Goal: Information Seeking & Learning: Learn about a topic

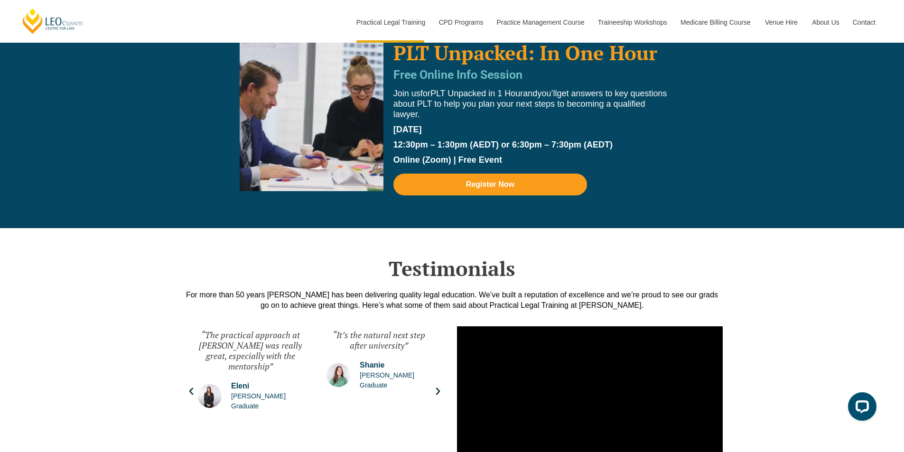
scroll to position [2231, 0]
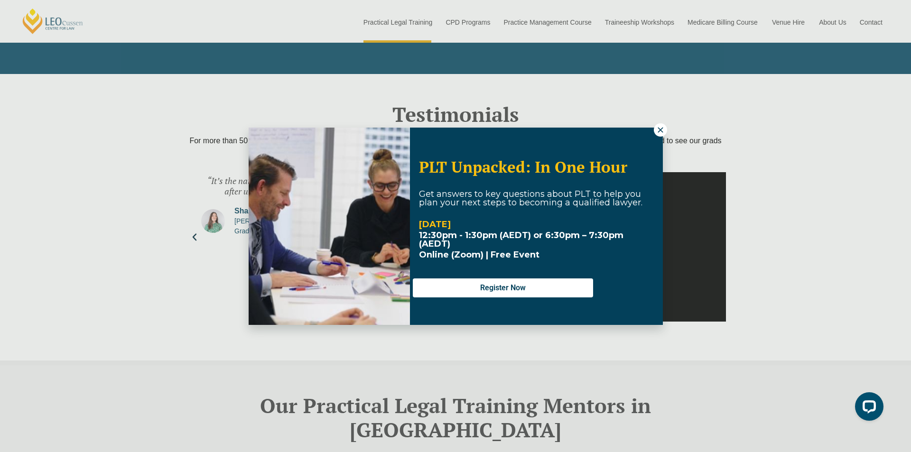
click at [665, 130] on button at bounding box center [660, 129] width 13 height 13
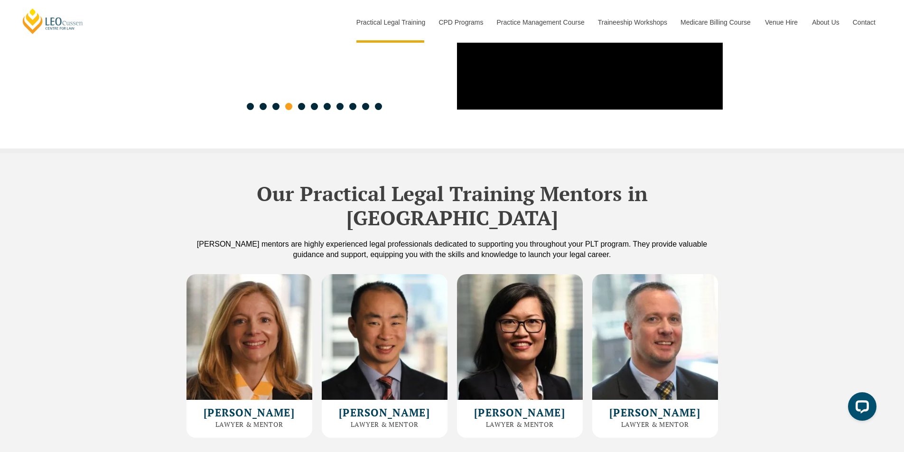
scroll to position [2611, 0]
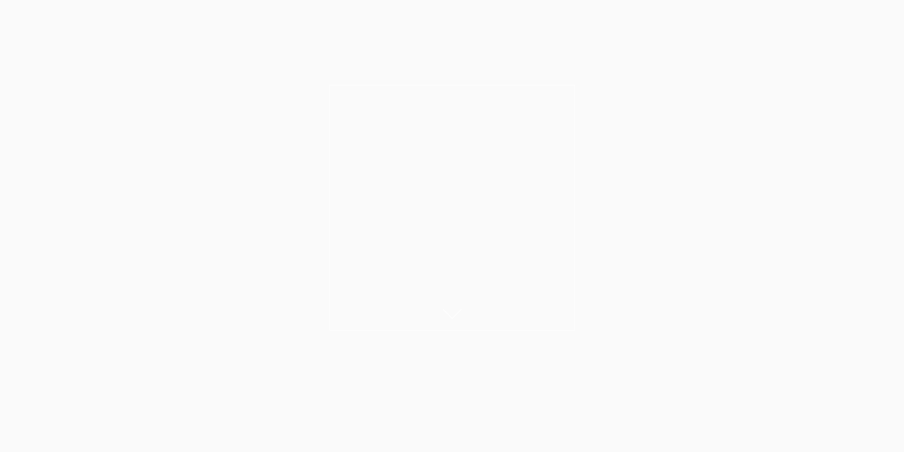
click at [230, 41] on div "Leo Cussen Centre for Law Search here Practical Legal Training Our Practical Le…" at bounding box center [452, 34] width 862 height 61
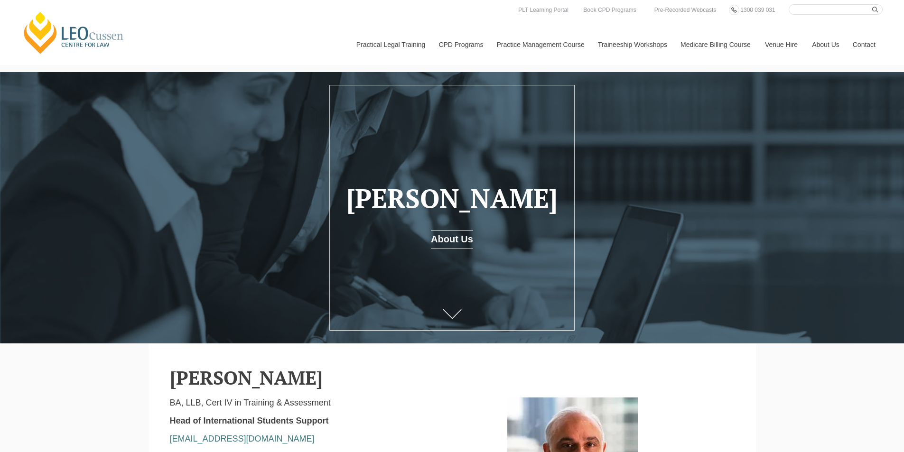
click at [344, 3] on header "Leo Cussen Centre for Law Search here Practical Legal Training Our Practical Le…" at bounding box center [452, 32] width 904 height 65
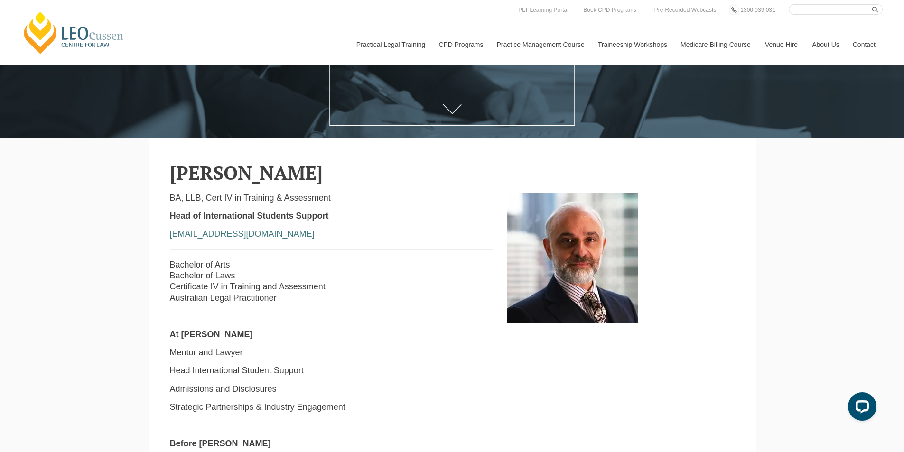
scroll to position [332, 0]
